Goal: Task Accomplishment & Management: Manage account settings

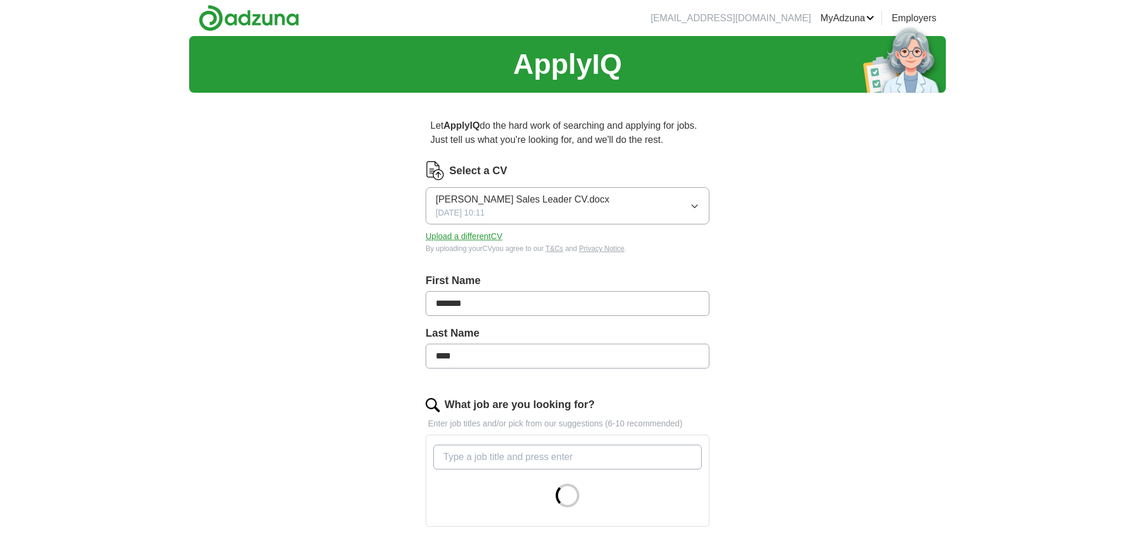
click at [466, 235] on button "Upload a different CV" at bounding box center [464, 237] width 77 height 12
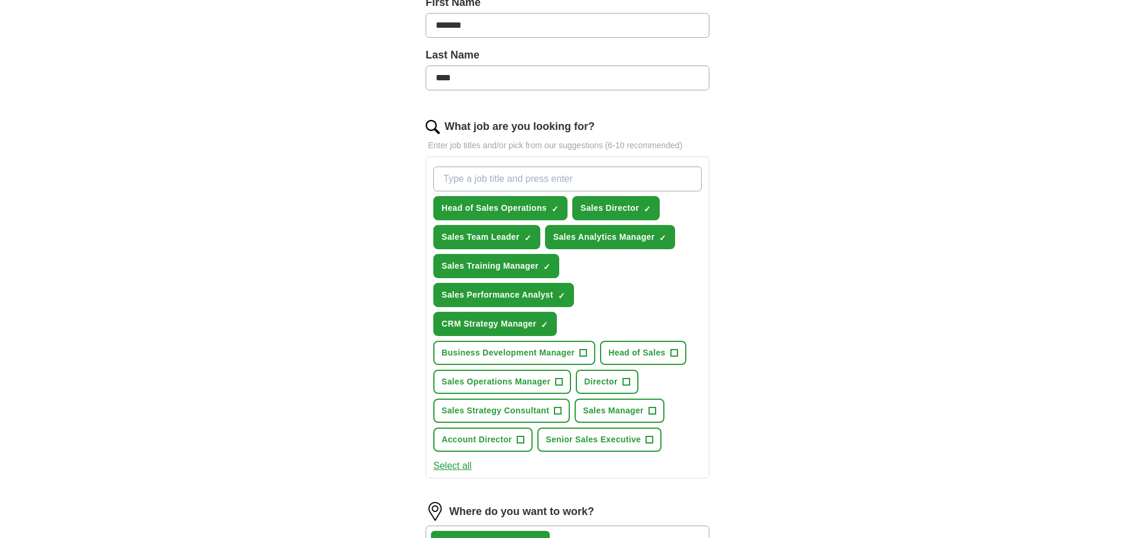
scroll to position [316, 0]
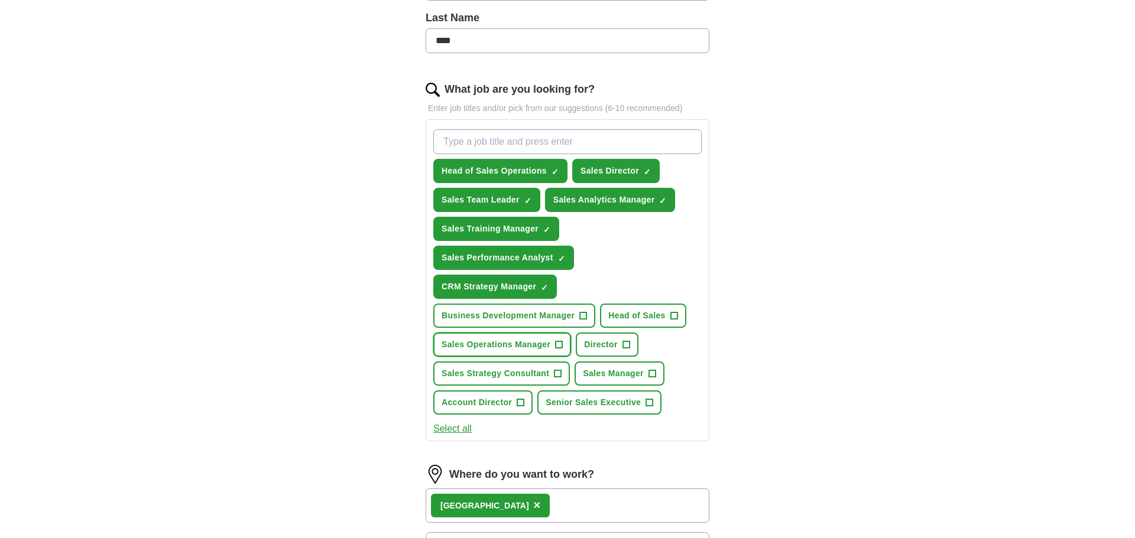
click at [559, 348] on span "+" at bounding box center [559, 344] width 7 height 9
click at [552, 170] on button "Head of Sales Operations ✓ ×" at bounding box center [500, 171] width 134 height 24
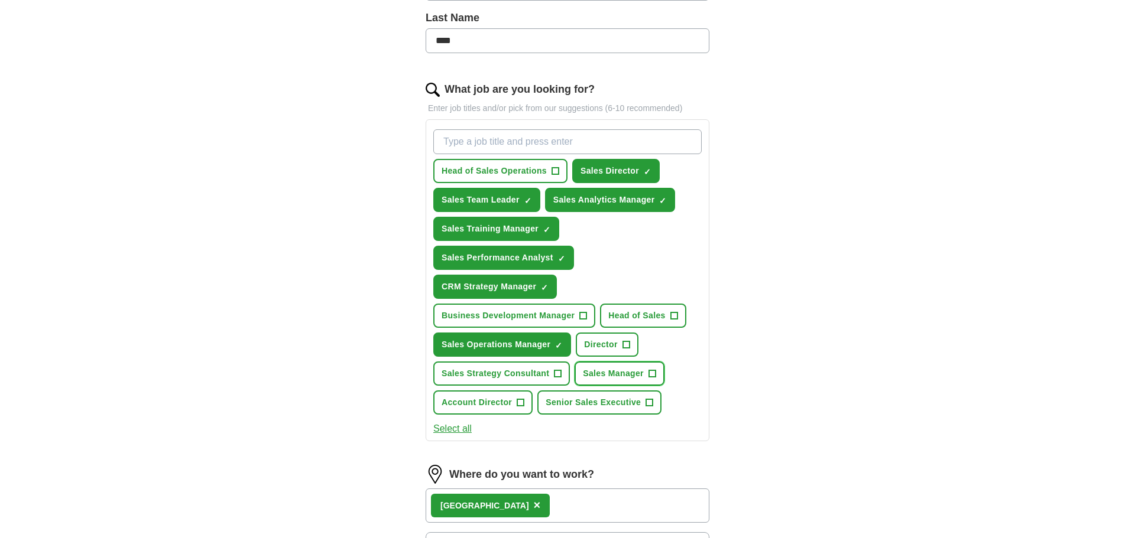
click at [635, 369] on span "Sales Manager" at bounding box center [613, 374] width 61 height 12
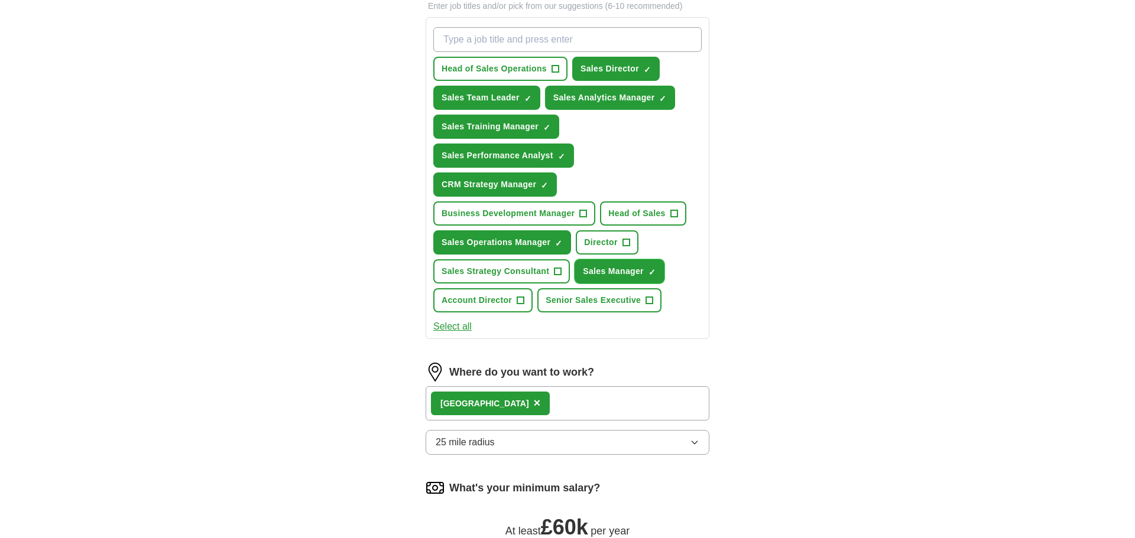
scroll to position [464, 0]
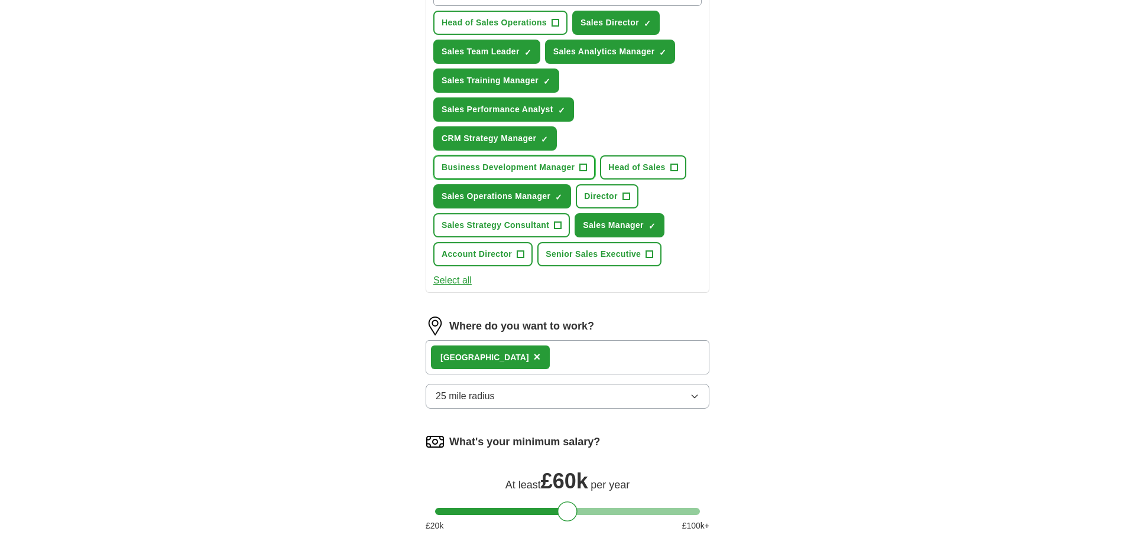
click at [501, 167] on span "Business Development Manager" at bounding box center [508, 167] width 133 height 12
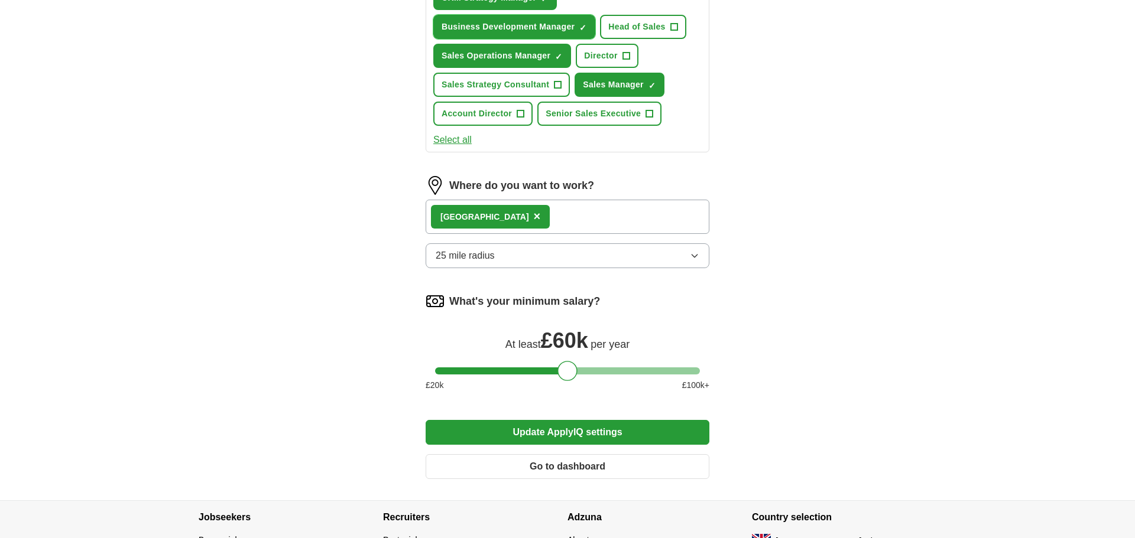
scroll to position [663, 0]
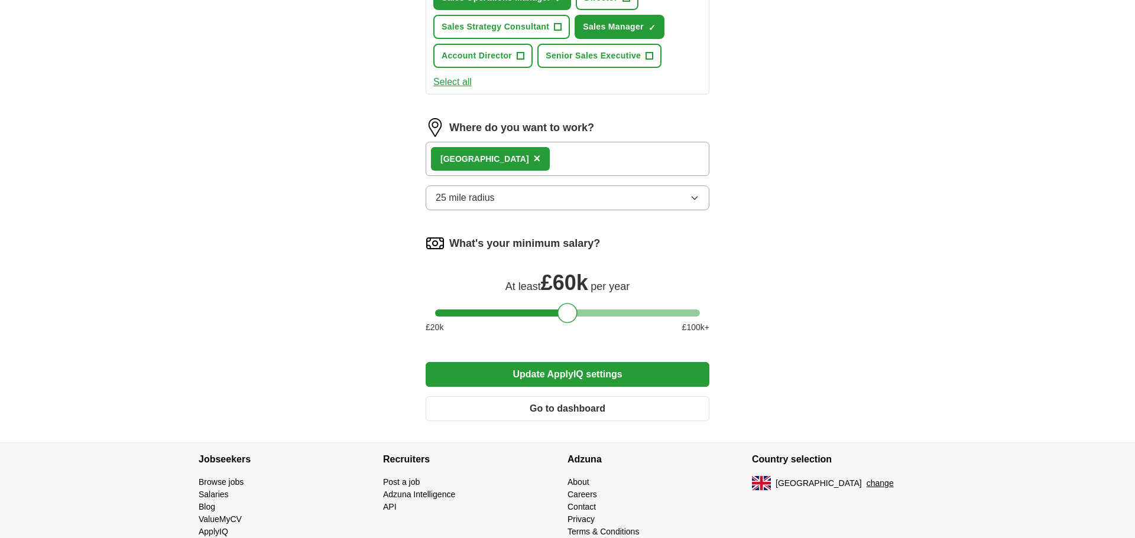
click at [563, 157] on div "London ×" at bounding box center [568, 159] width 284 height 34
click at [519, 168] on div "London ×" at bounding box center [568, 159] width 284 height 34
click at [580, 374] on button "Update ApplyIQ settings" at bounding box center [568, 374] width 284 height 25
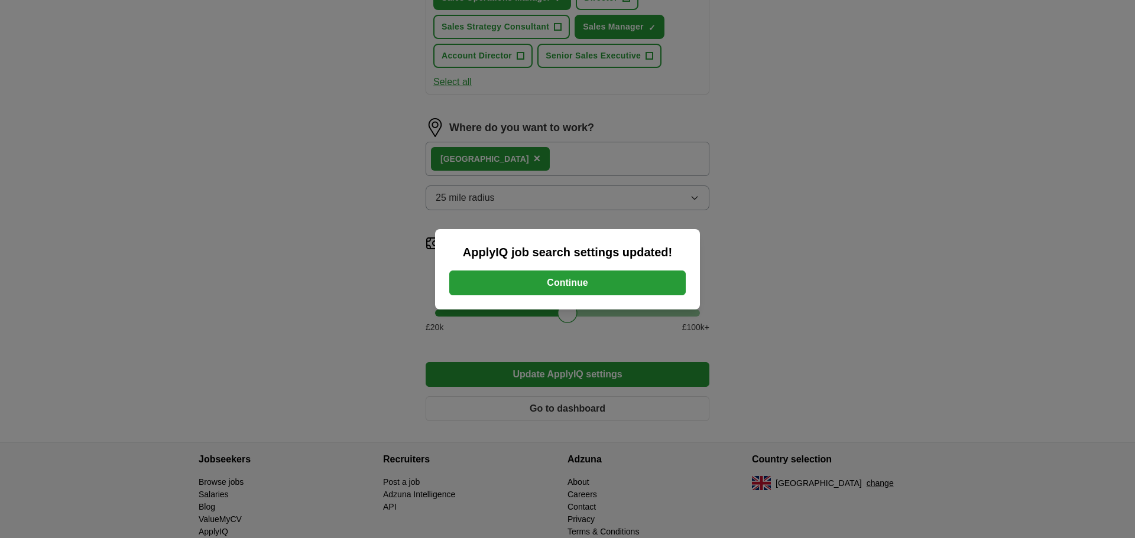
click at [569, 289] on button "Continue" at bounding box center [567, 283] width 236 height 25
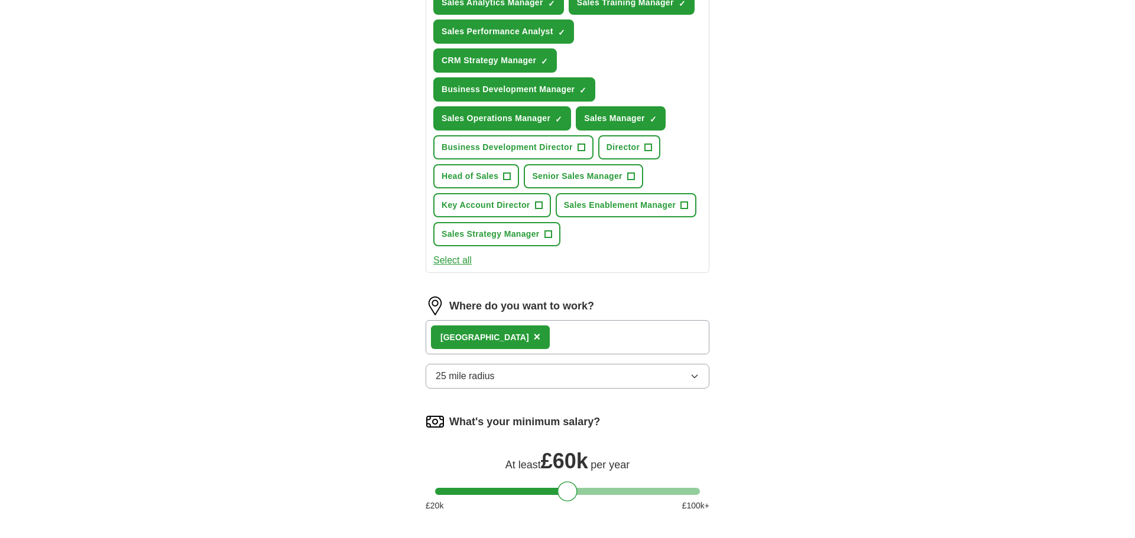
scroll to position [514, 0]
click at [486, 336] on div "London ×" at bounding box center [490, 337] width 119 height 24
click at [534, 336] on span "×" at bounding box center [537, 336] width 7 height 13
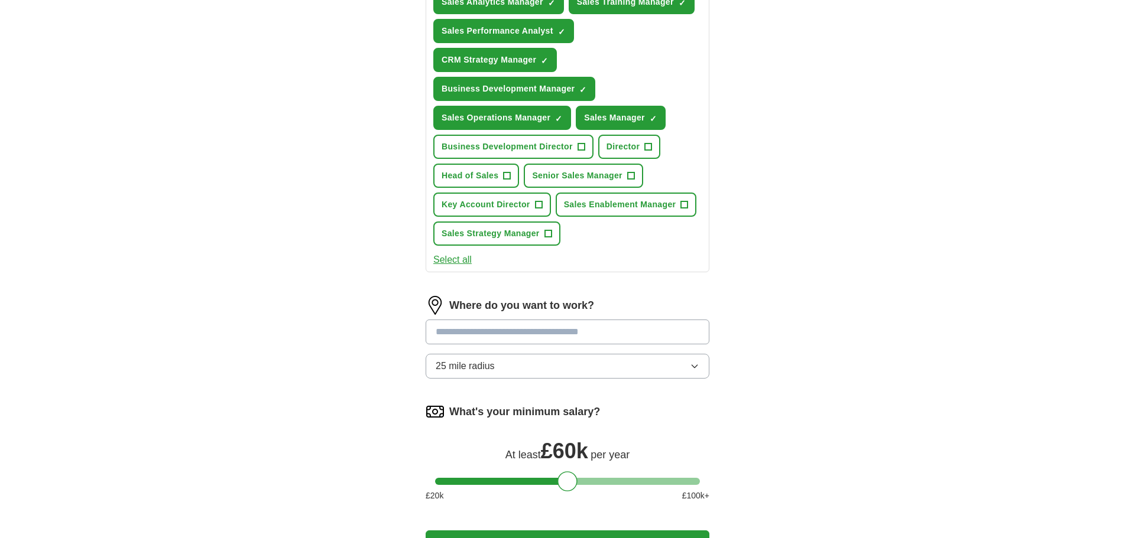
click at [482, 336] on input at bounding box center [568, 332] width 284 height 25
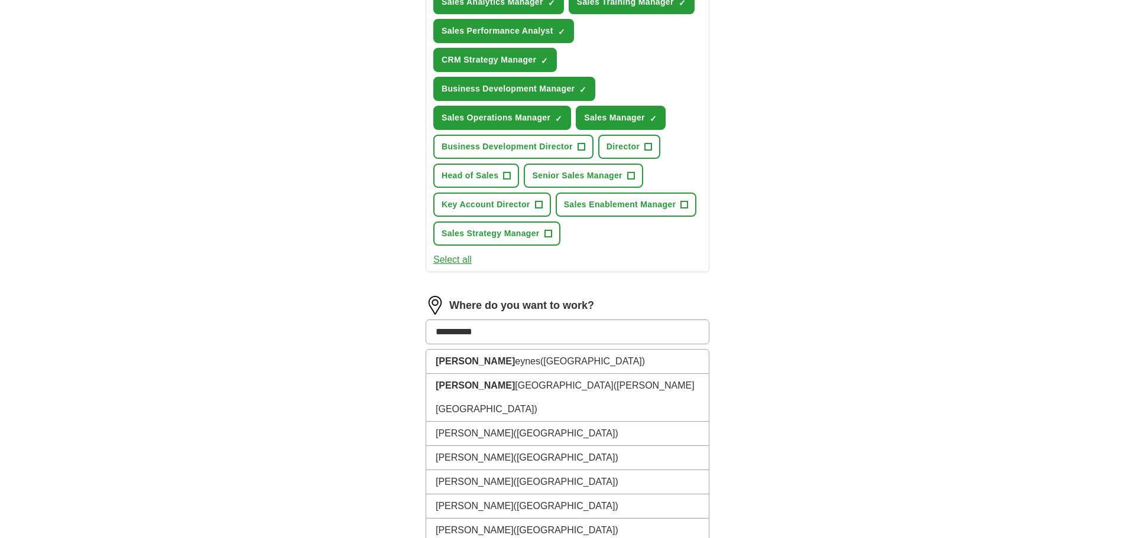
type input "**********"
click at [525, 366] on span "([GEOGRAPHIC_DATA])" at bounding box center [577, 361] width 105 height 10
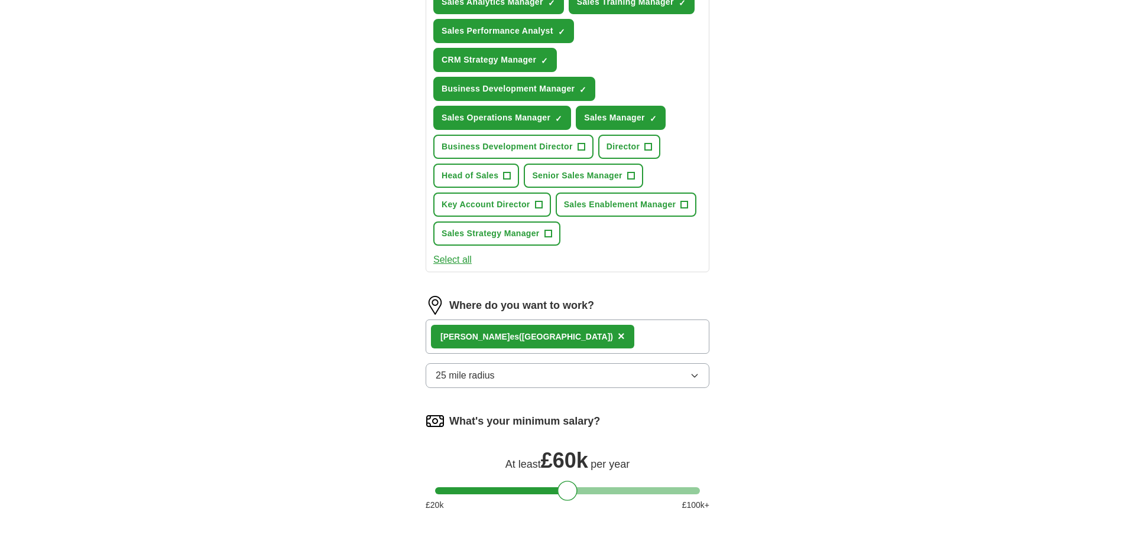
click at [522, 377] on button "25 mile radius" at bounding box center [568, 375] width 284 height 25
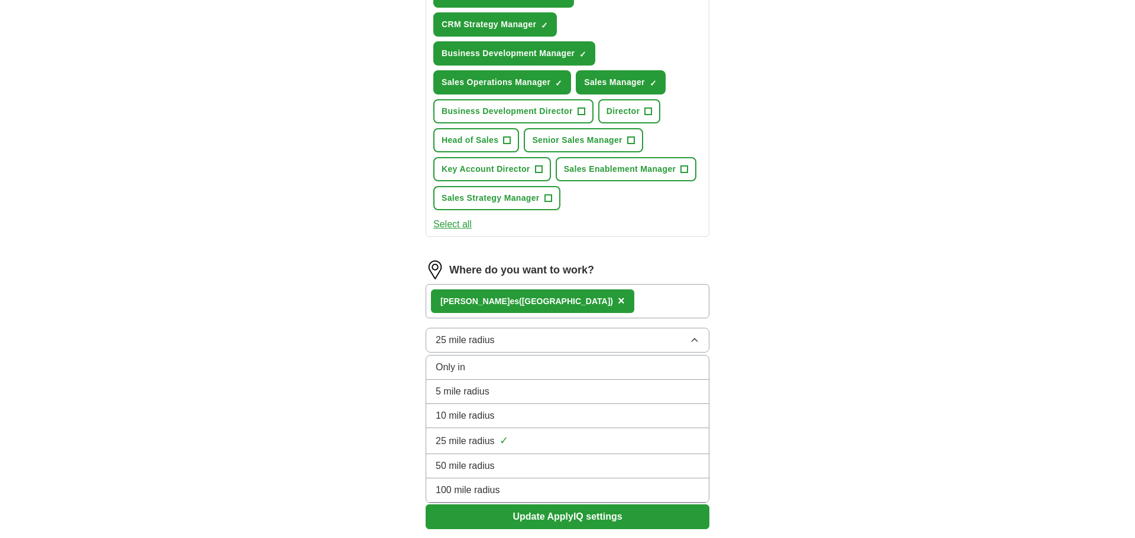
scroll to position [563, 0]
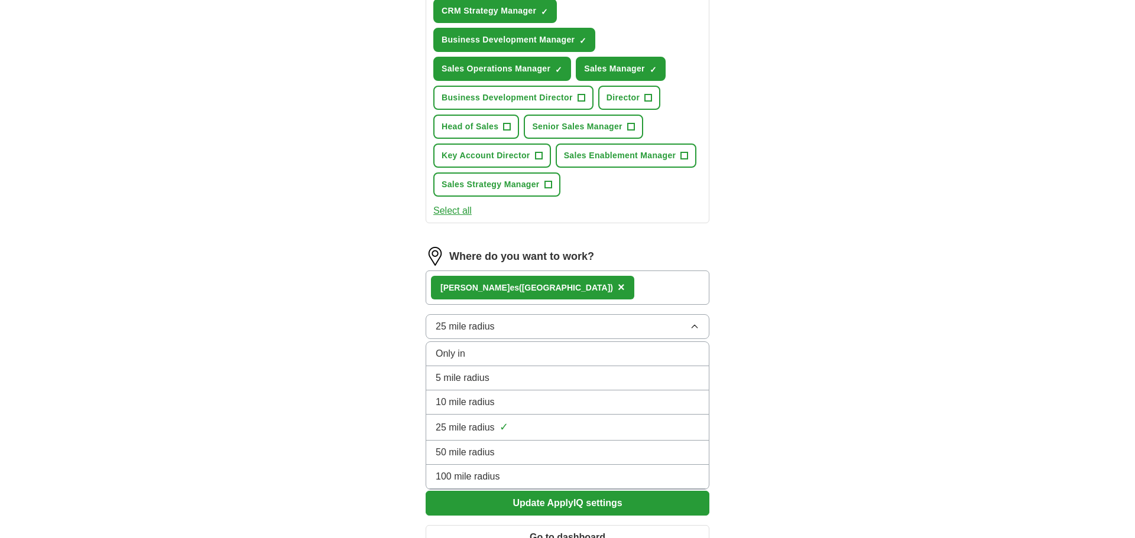
click at [500, 455] on div "50 mile radius" at bounding box center [568, 453] width 264 height 14
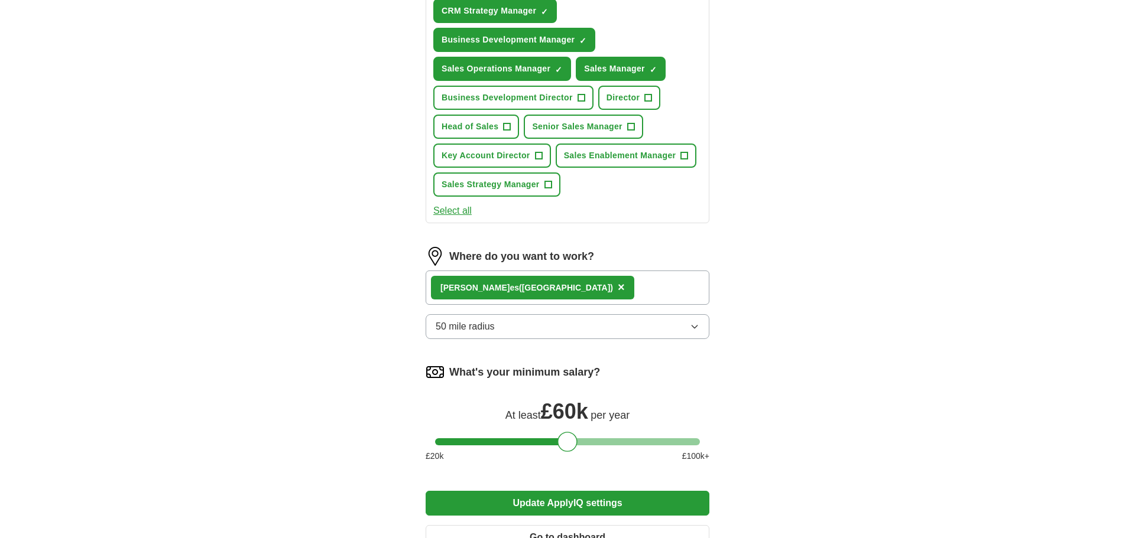
click at [615, 501] on button "Update ApplyIQ settings" at bounding box center [568, 503] width 284 height 25
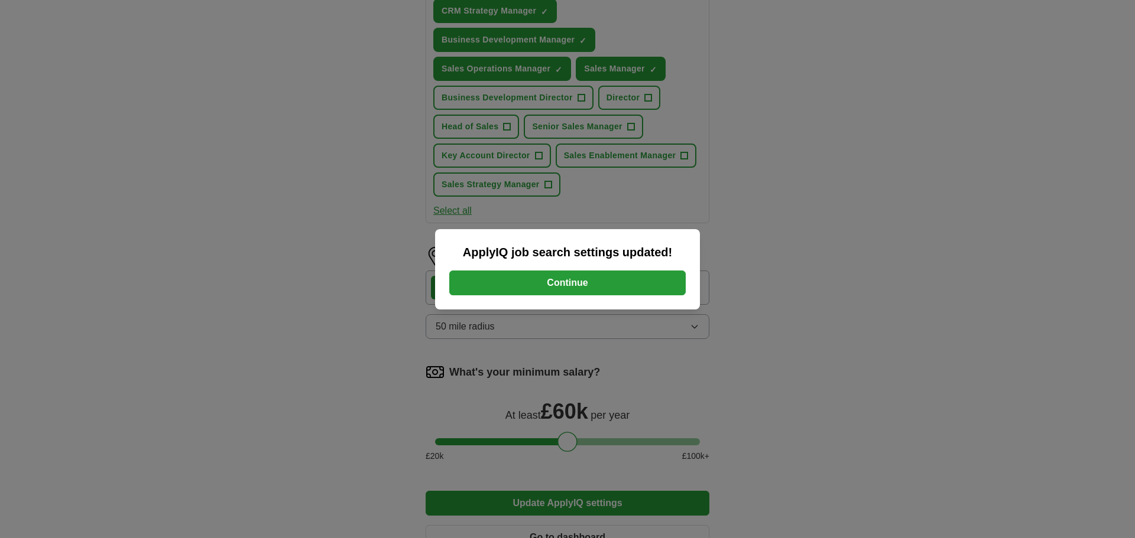
click at [592, 291] on button "Continue" at bounding box center [567, 283] width 236 height 25
